Goal: Task Accomplishment & Management: Complete application form

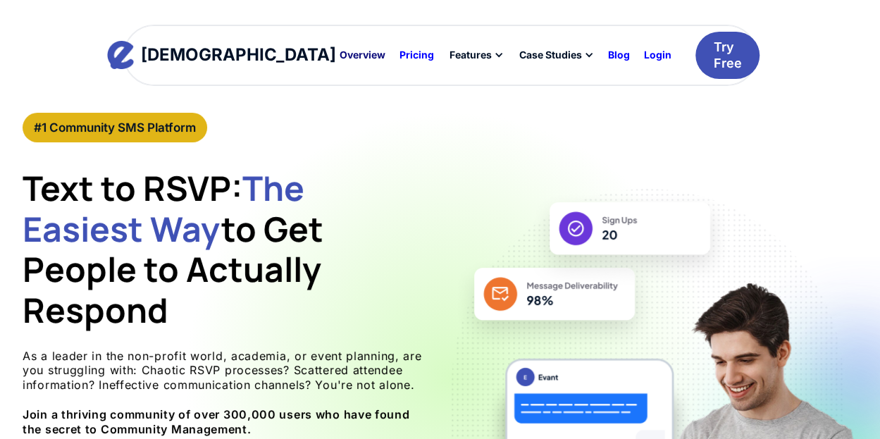
click at [339, 54] on div "Overview" at bounding box center [362, 55] width 46 height 10
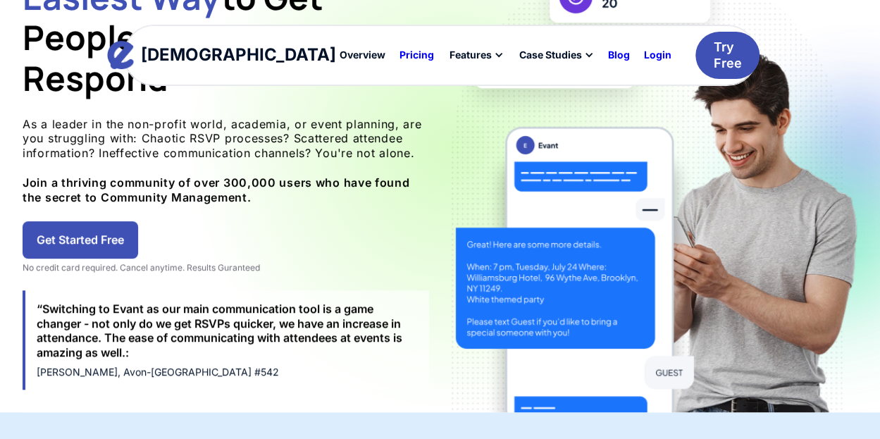
scroll to position [227, 0]
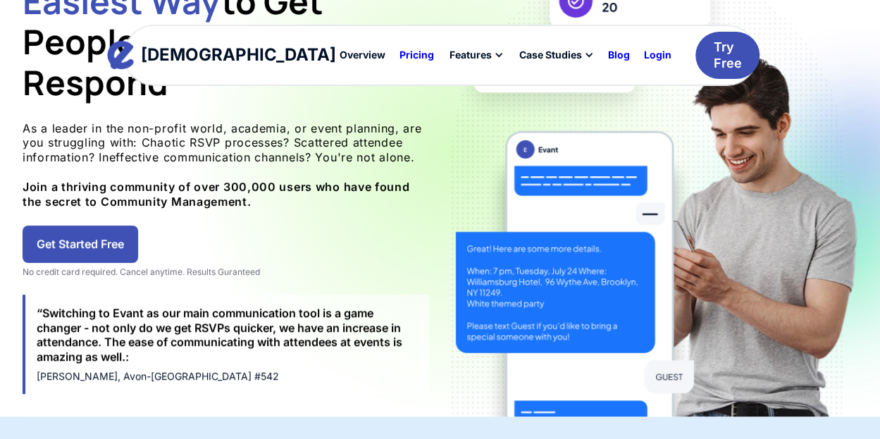
click at [25, 254] on link "Get Started Free" at bounding box center [81, 243] width 116 height 37
click at [97, 242] on link "Get Started Free" at bounding box center [81, 243] width 116 height 37
click at [713, 54] on div "Try Free" at bounding box center [727, 55] width 28 height 33
